Goal: Information Seeking & Learning: Learn about a topic

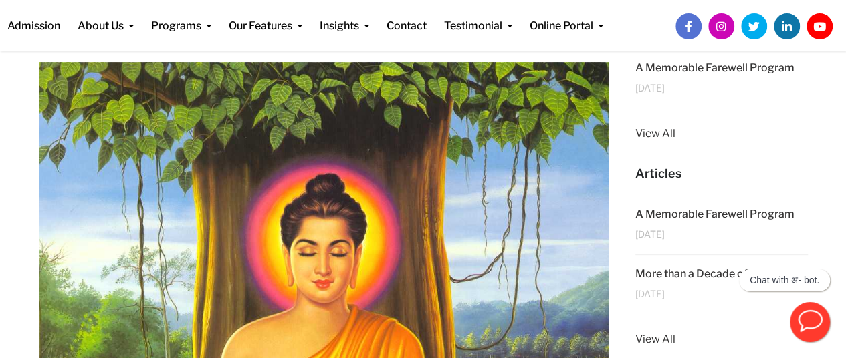
scroll to position [197, 0]
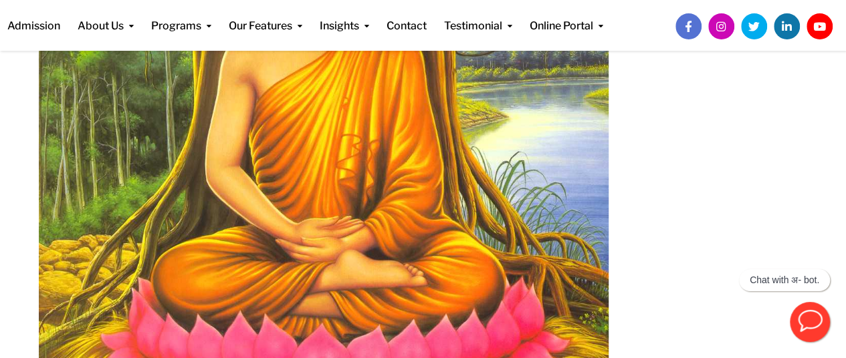
scroll to position [431, 0]
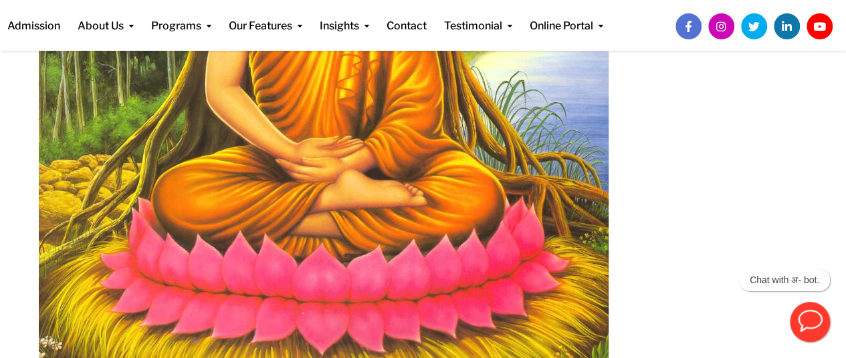
scroll to position [590, 0]
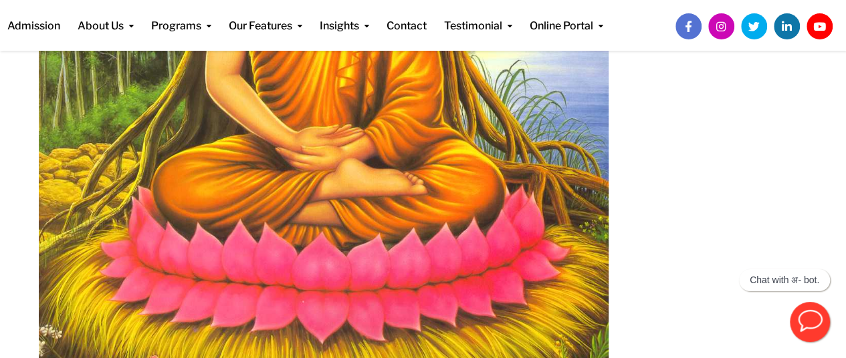
drag, startPoint x: 78, startPoint y: 162, endPoint x: 78, endPoint y: 186, distance: 24.1
